Goal: Check status: Check status

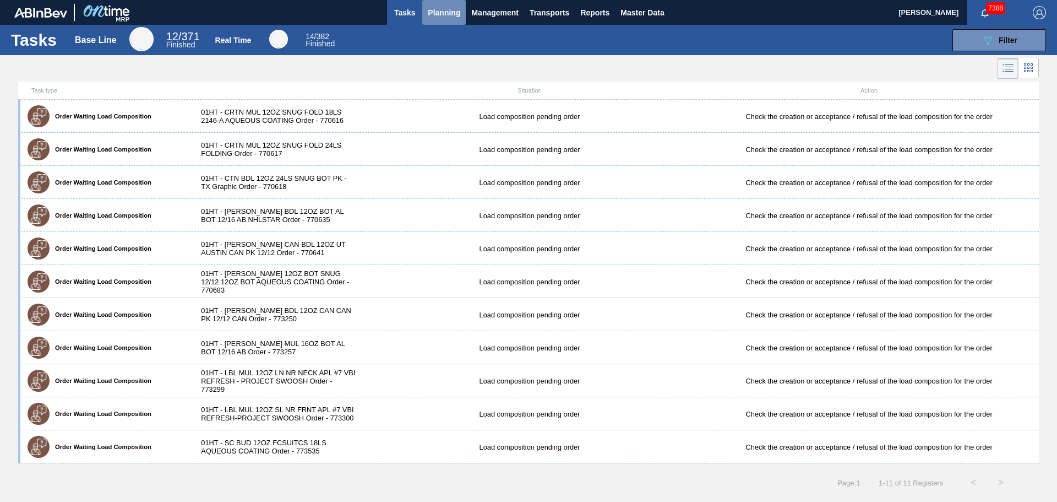
click at [433, 13] on span "Planning" at bounding box center [444, 12] width 32 height 13
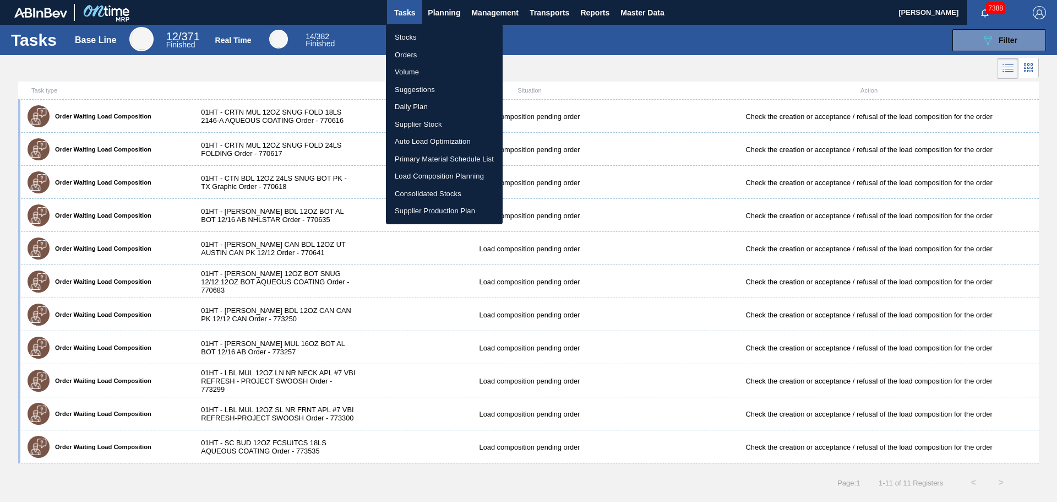
click at [426, 56] on li "Orders" at bounding box center [444, 55] width 117 height 18
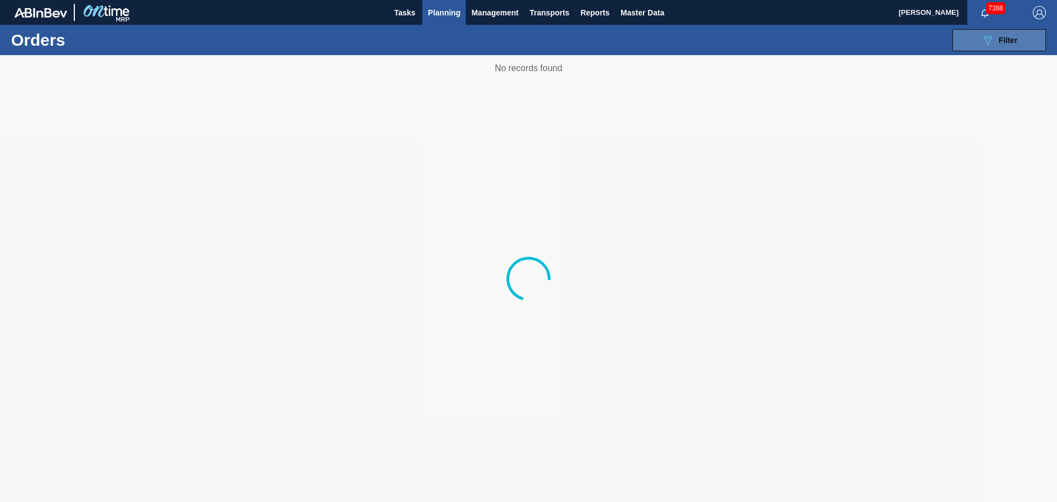
click at [1011, 42] on span "Filter" at bounding box center [1008, 40] width 19 height 9
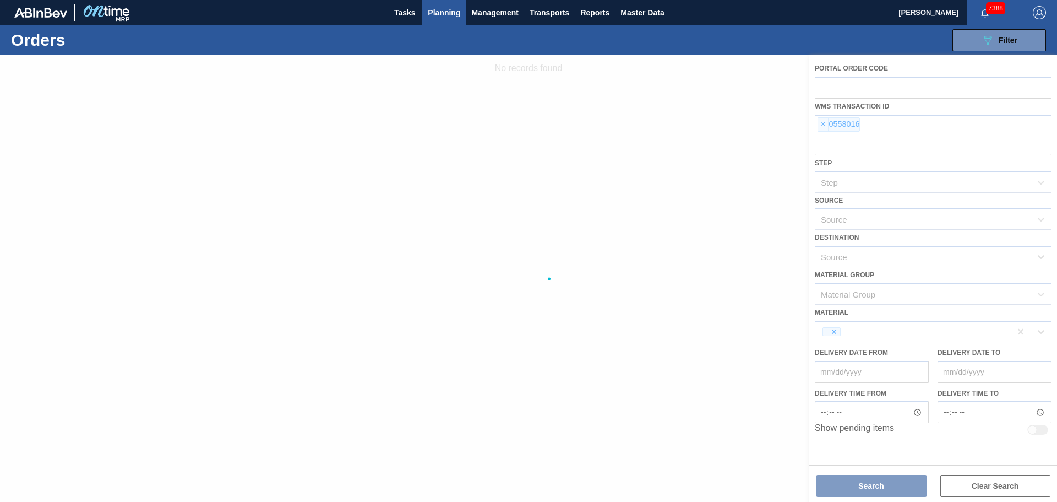
click at [830, 122] on div at bounding box center [528, 278] width 1057 height 447
click at [824, 125] on div at bounding box center [528, 278] width 1057 height 447
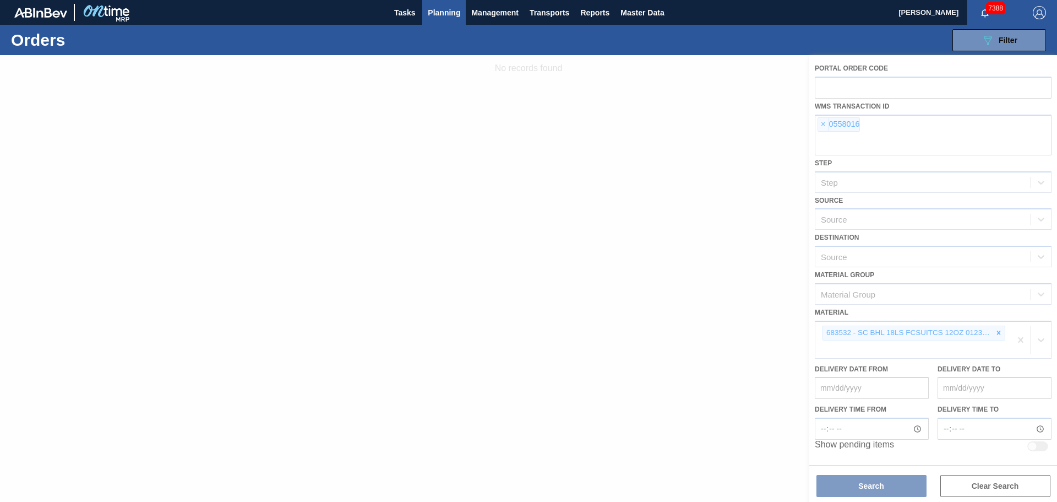
click at [823, 125] on div at bounding box center [528, 278] width 1057 height 447
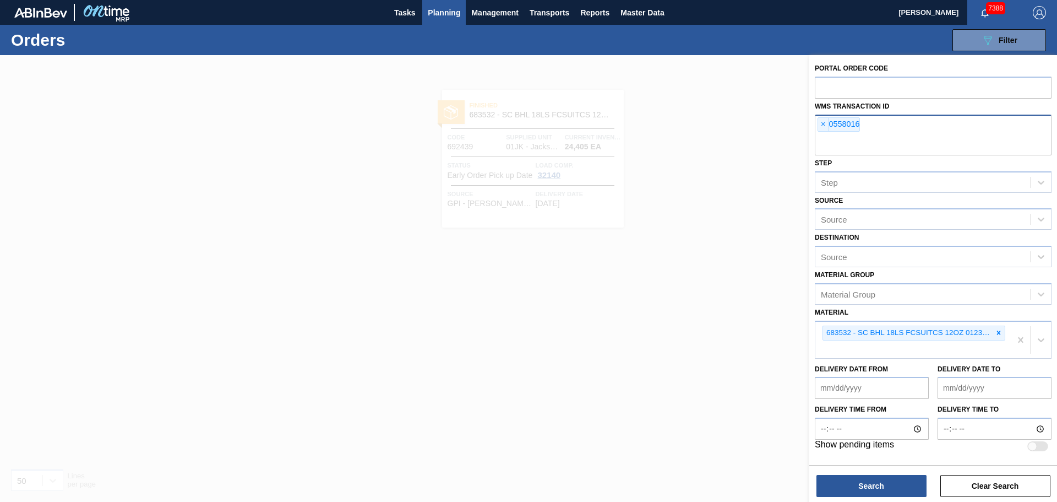
click at [817, 124] on div "× 0558016" at bounding box center [933, 135] width 237 height 41
click at [997, 332] on icon at bounding box center [999, 333] width 4 height 4
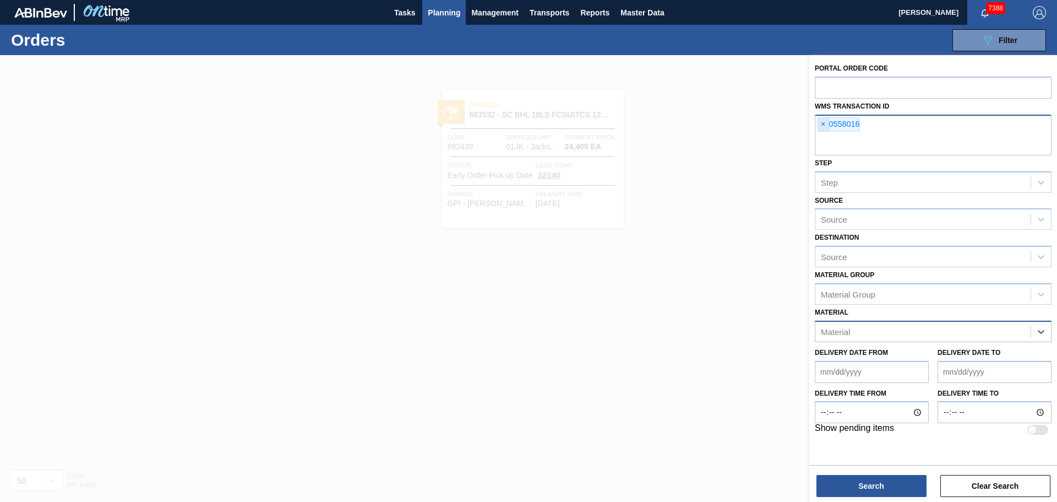
click at [822, 120] on span "×" at bounding box center [823, 124] width 10 height 13
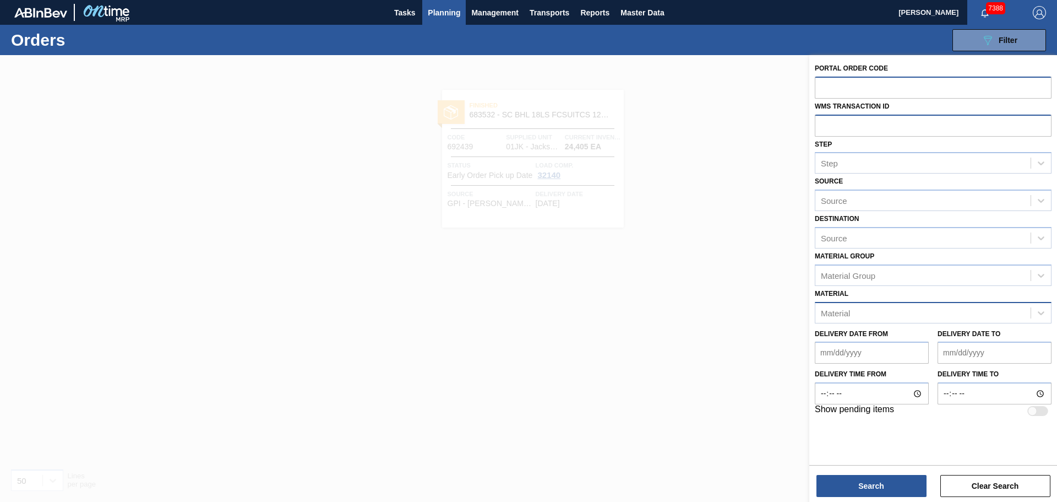
click at [833, 84] on input "text" at bounding box center [933, 87] width 237 height 21
paste input "732814"
type input "732814"
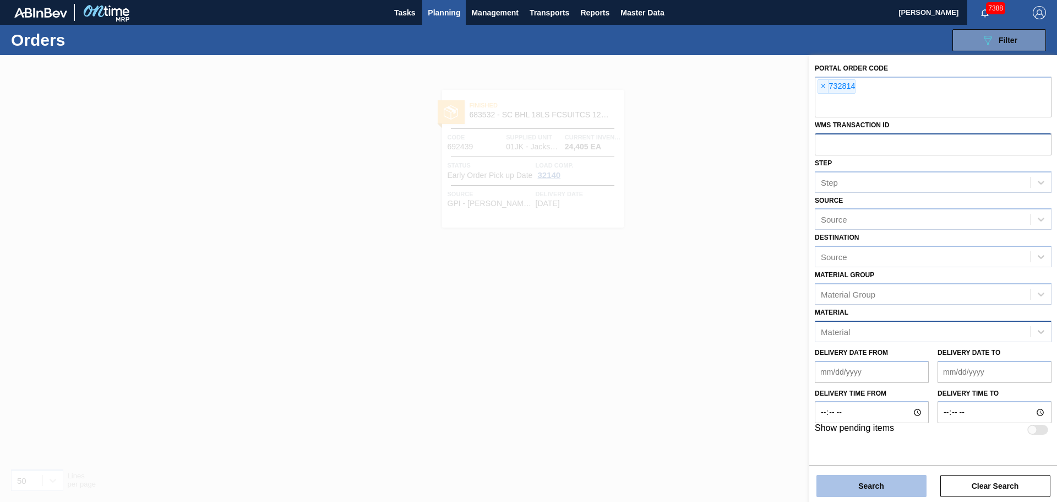
click at [886, 480] on button "Search" at bounding box center [872, 486] width 110 height 22
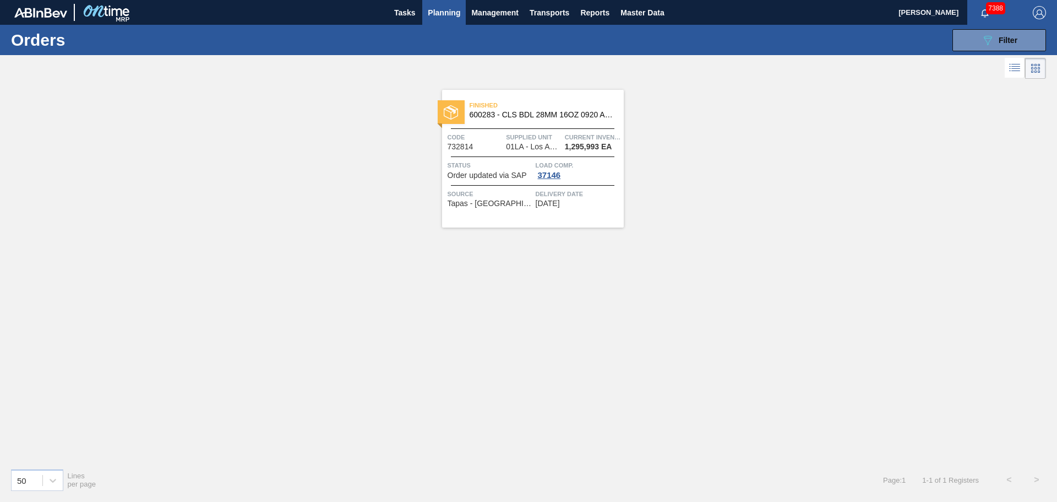
click at [501, 114] on span "600283 - CLS BDL 28MM 16OZ 0920 ALUM ROLL STD 2-C" at bounding box center [542, 115] width 145 height 8
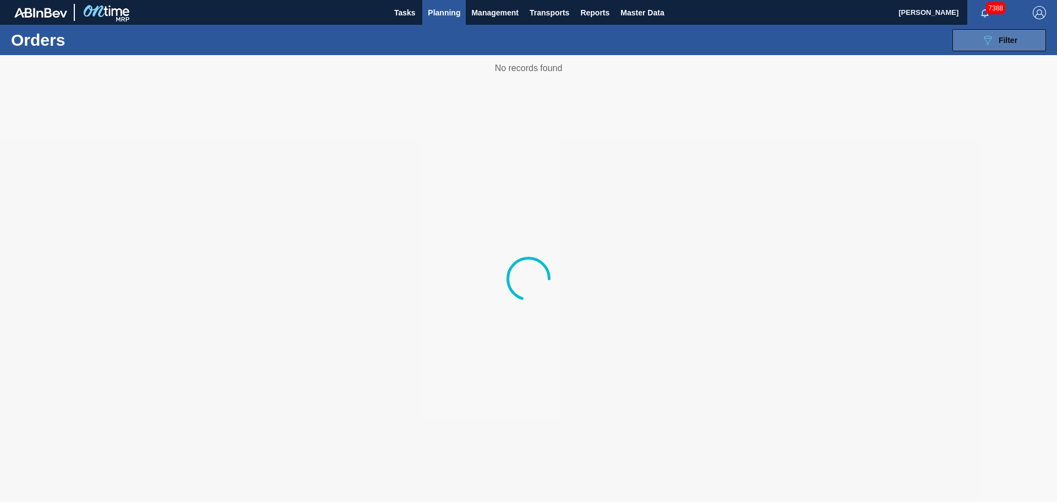
click at [1020, 41] on button "089F7B8B-B2A5-4AFE-B5C0-19BA573D28AC Filter" at bounding box center [1000, 40] width 94 height 22
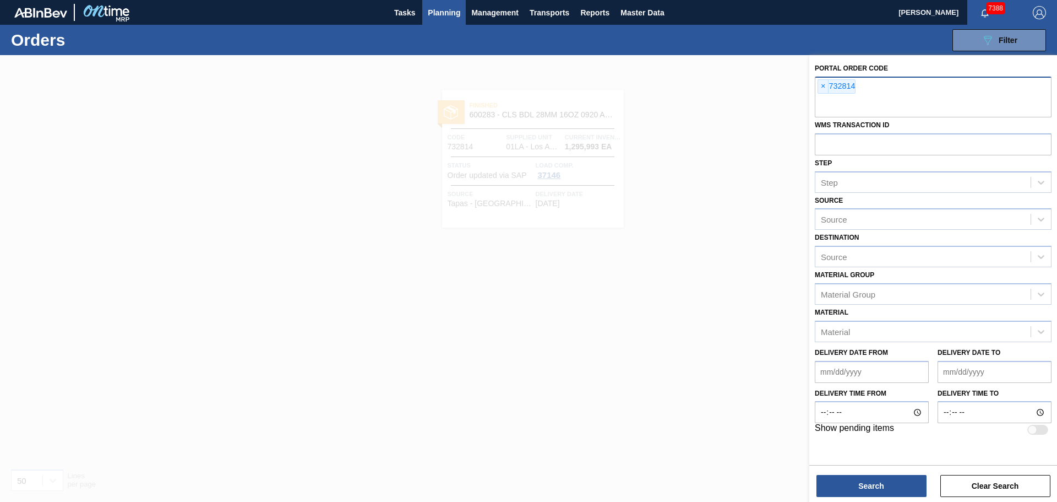
click at [821, 83] on span "×" at bounding box center [823, 86] width 10 height 13
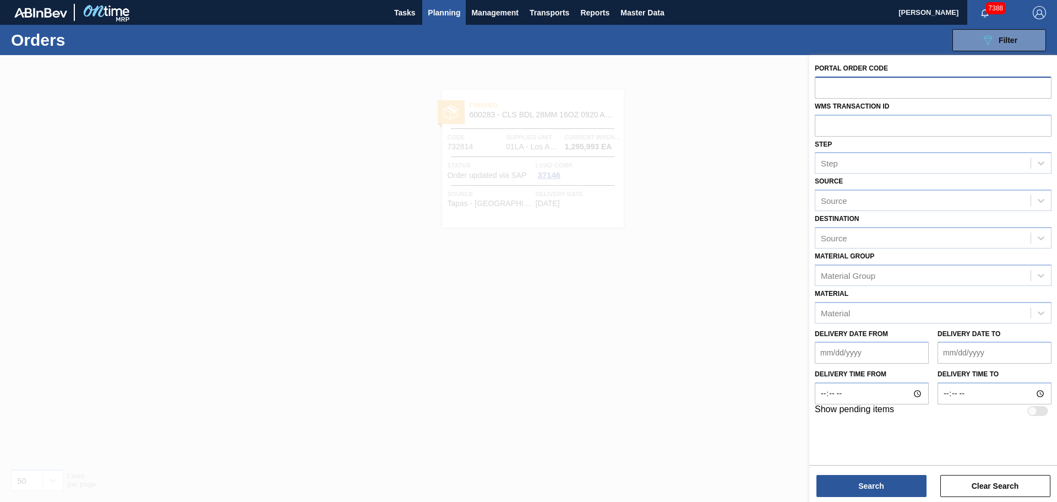
paste input "740958"
type input "740958"
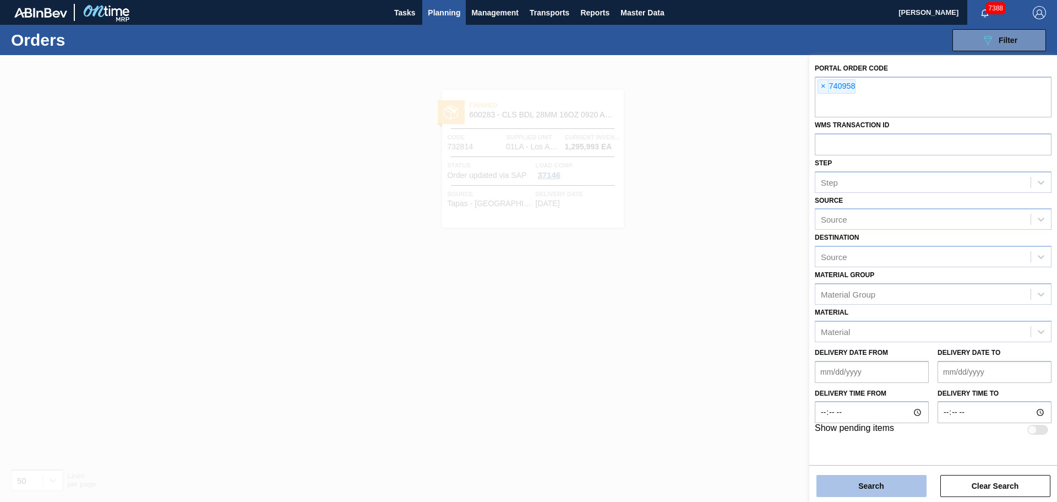
click at [886, 475] on button "Search" at bounding box center [872, 486] width 110 height 22
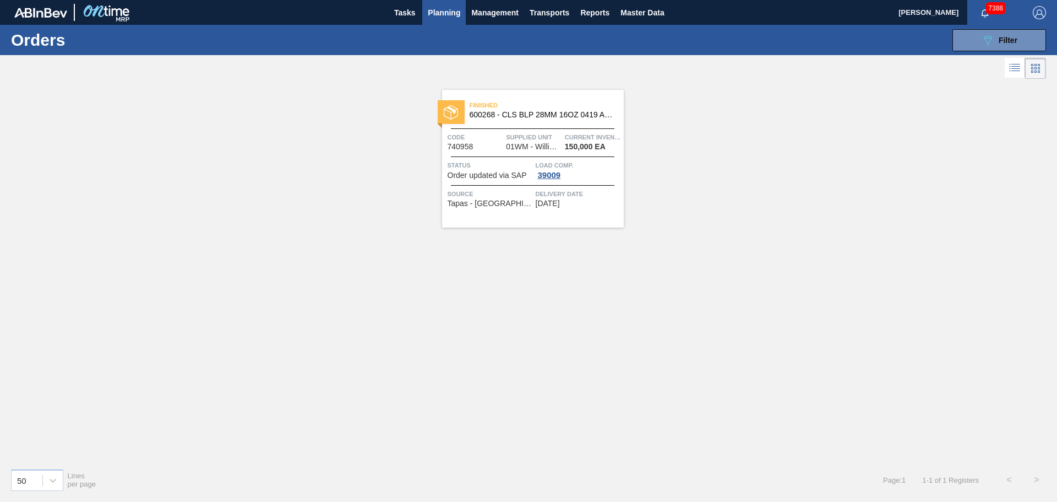
click at [504, 120] on div "Finished 600268 - CLS BLP 28MM 16OZ 0419 ALUM ROLL GEN REC" at bounding box center [533, 110] width 182 height 25
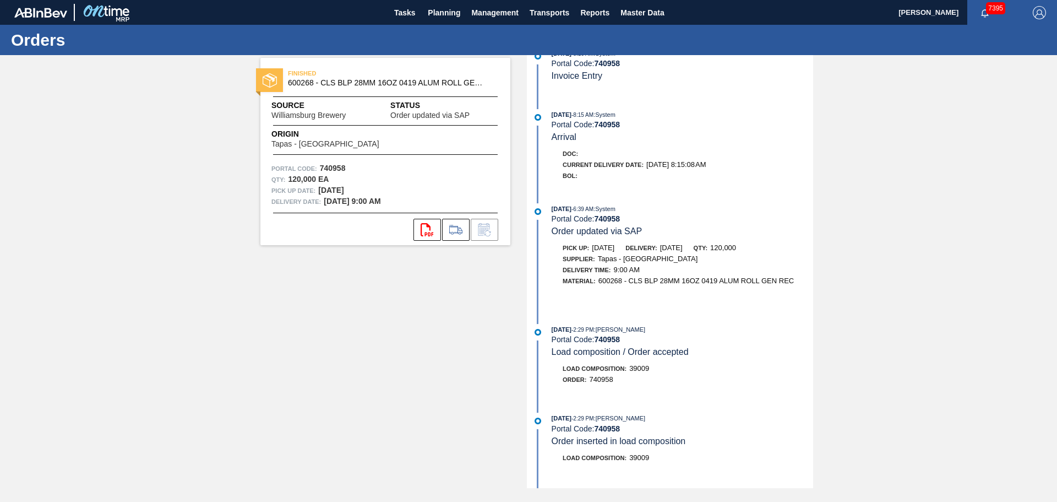
scroll to position [108, 0]
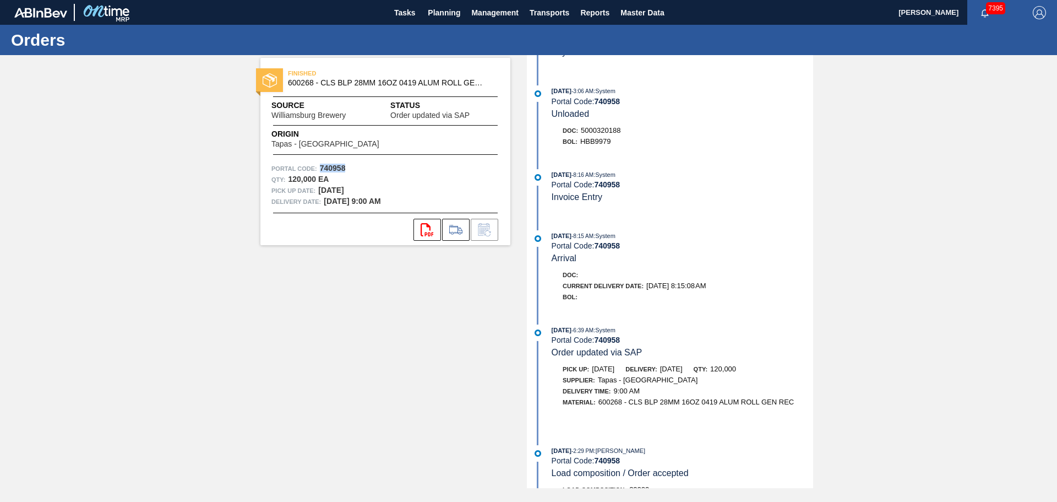
drag, startPoint x: 346, startPoint y: 167, endPoint x: 319, endPoint y: 167, distance: 27.0
click at [319, 167] on div "Portal Code: 740958" at bounding box center [385, 168] width 228 height 11
copy strong "740958"
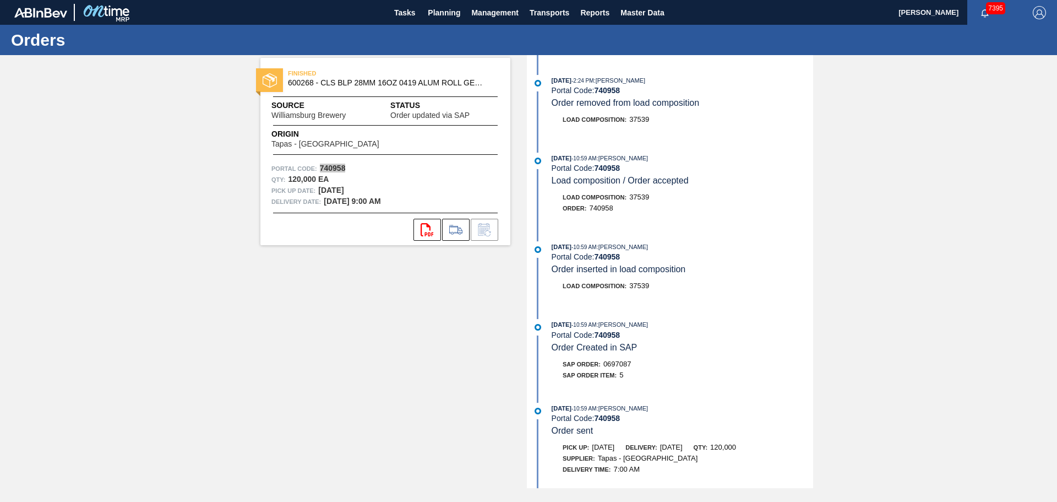
scroll to position [714, 0]
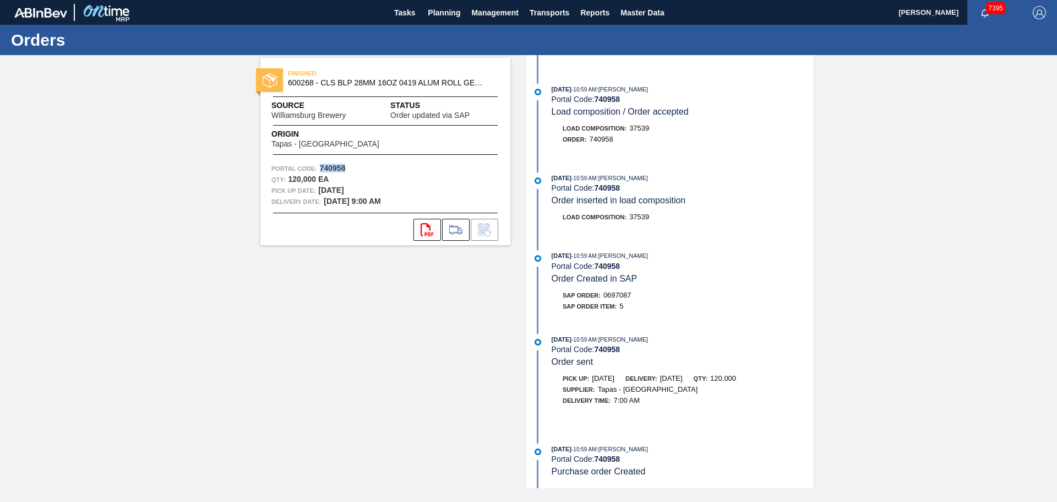
click at [688, 357] on div "[DATE] 10:59 AM : [PERSON_NAME] Portal Code: 740958 Order sent" at bounding box center [683, 351] width 262 height 34
drag, startPoint x: 811, startPoint y: 359, endPoint x: 812, endPoint y: 381, distance: 22.6
click at [812, 381] on div "[DATE] 8:16 AM : System Portal Code: 740958 Concluded [DATE] 8:16 AM : System P…" at bounding box center [672, 271] width 284 height 433
click at [658, 422] on div "[DATE] 10:59 AM : [PERSON_NAME] Portal Code: 740958 Order sent Pick up: [DATE] …" at bounding box center [672, 380] width 284 height 93
